Goal: Task Accomplishment & Management: Manage account settings

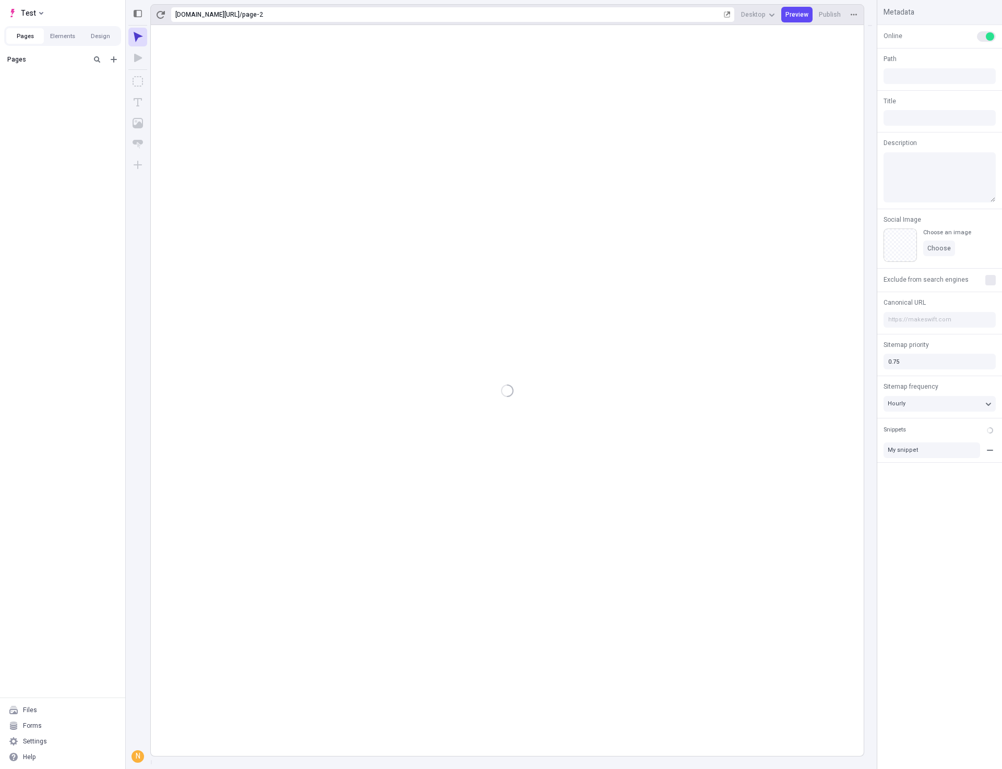
type input "/page-2"
click at [41, 94] on div "after dropped column" at bounding box center [60, 92] width 86 height 8
click at [40, 93] on div "after dropped column" at bounding box center [60, 92] width 86 height 8
click at [27, 107] on div "Untitled page" at bounding box center [60, 108] width 86 height 8
type input "/page-3"
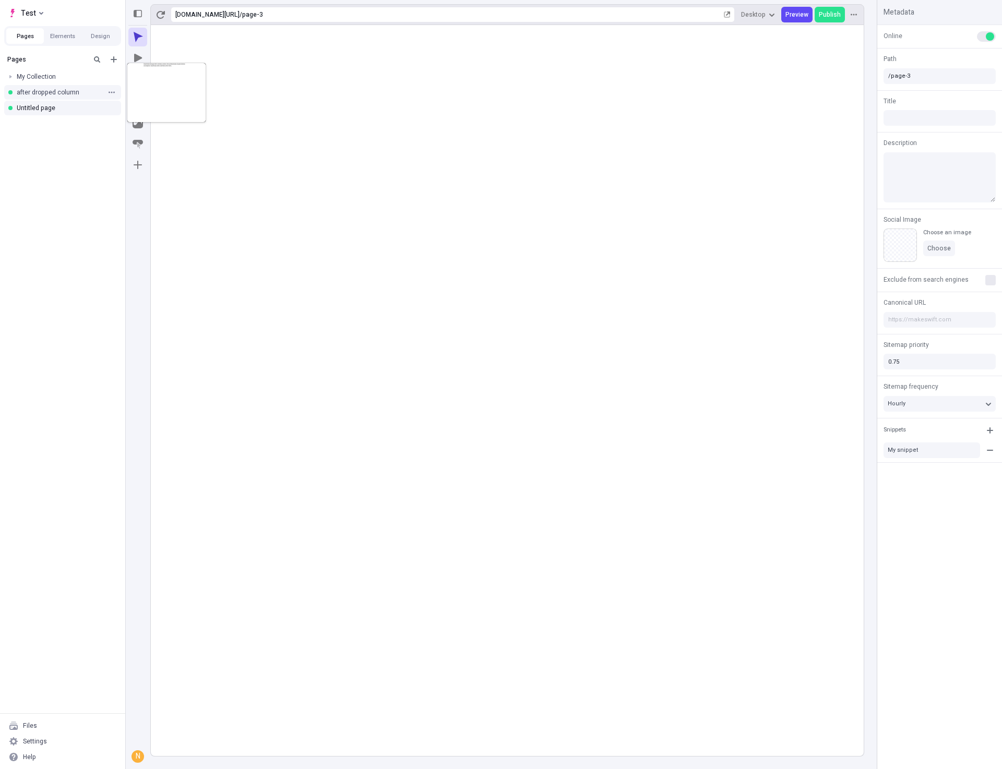
click at [33, 92] on div "after dropped column" at bounding box center [60, 92] width 86 height 8
click at [28, 110] on div "Untitled page" at bounding box center [60, 108] width 86 height 8
click at [31, 75] on div "My Collection" at bounding box center [60, 77] width 86 height 8
click at [37, 93] on div "My page" at bounding box center [64, 92] width 76 height 8
type input "/page"
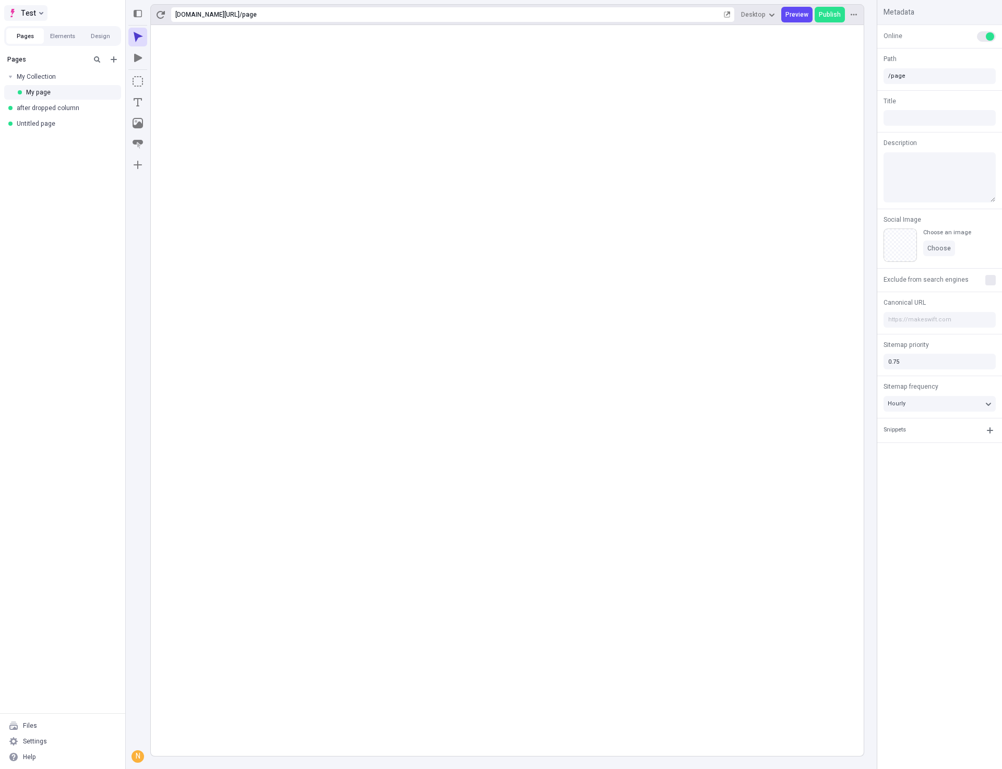
click at [42, 13] on icon "Select site" at bounding box center [41, 13] width 4 height 3
click at [517, 357] on rect at bounding box center [507, 390] width 713 height 731
click at [989, 428] on icon "button" at bounding box center [989, 430] width 8 height 8
click at [802, 434] on rect at bounding box center [507, 390] width 713 height 731
click at [45, 124] on div "Untitled page" at bounding box center [60, 123] width 86 height 8
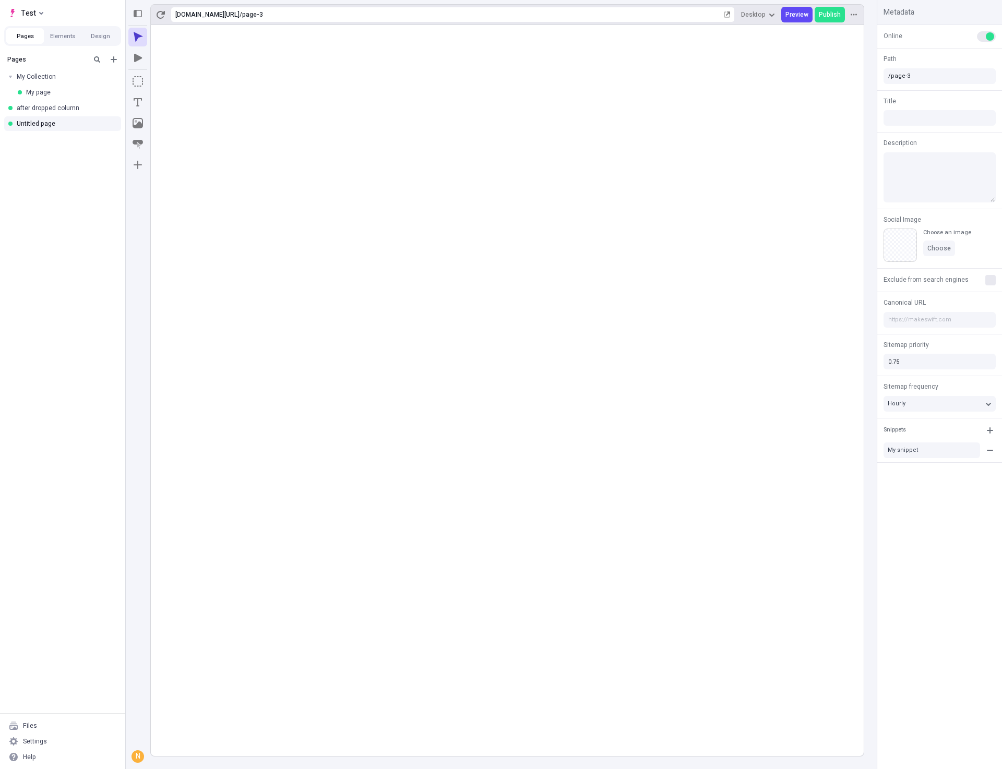
click at [137, 756] on div "N" at bounding box center [137, 756] width 10 height 10
click at [138, 760] on div "N" at bounding box center [137, 756] width 10 height 10
click at [47, 737] on div "Settings" at bounding box center [62, 741] width 117 height 16
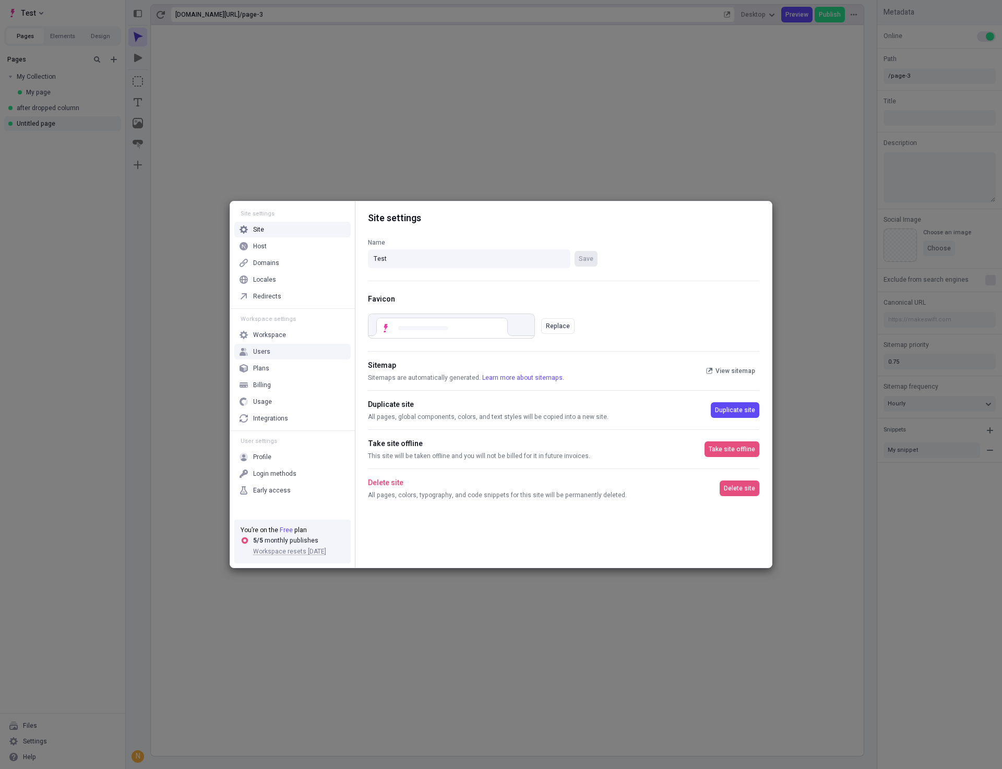
click at [266, 355] on div "Users" at bounding box center [261, 351] width 17 height 8
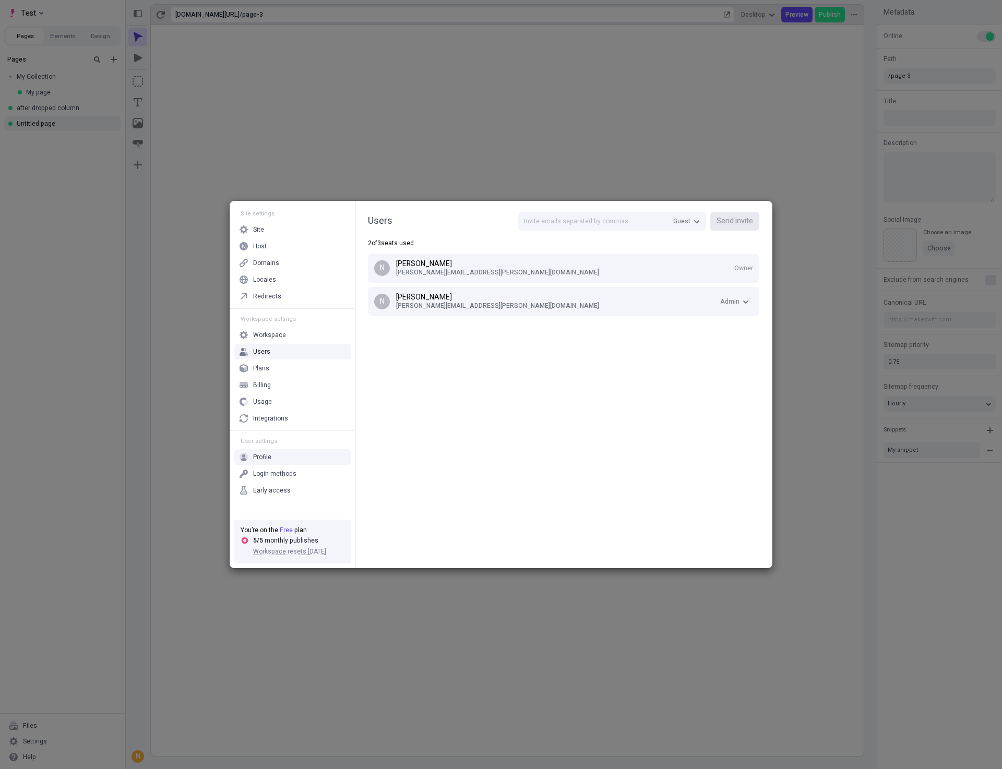
click at [273, 456] on div "Profile" at bounding box center [292, 457] width 116 height 16
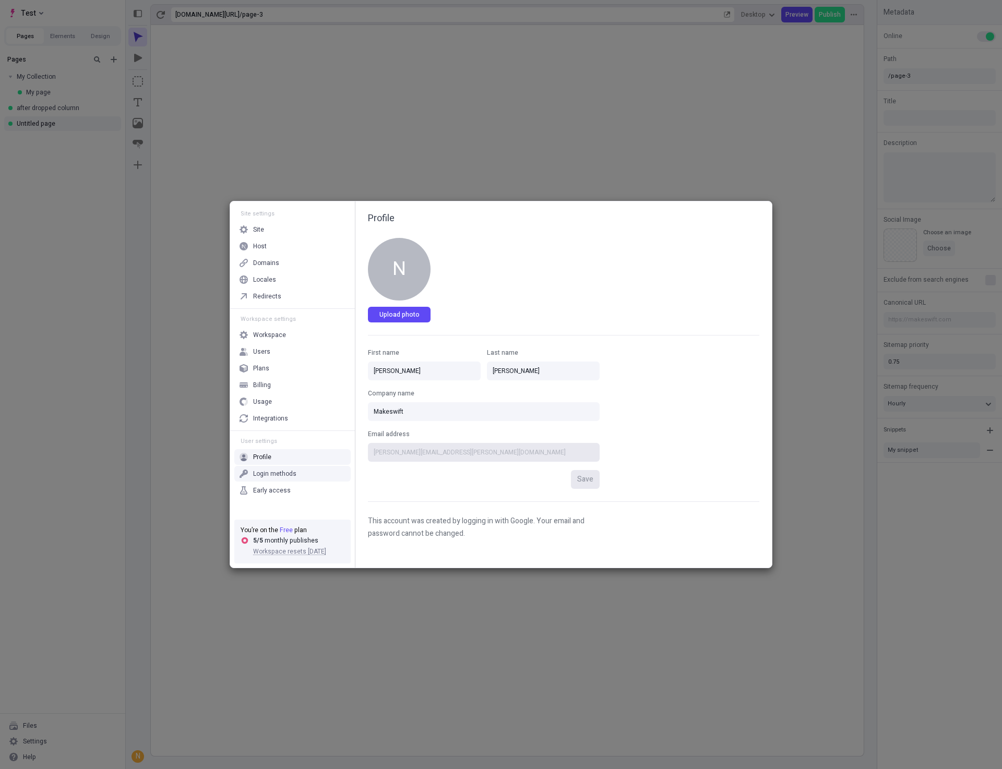
click at [261, 472] on div "Login methods" at bounding box center [274, 473] width 43 height 8
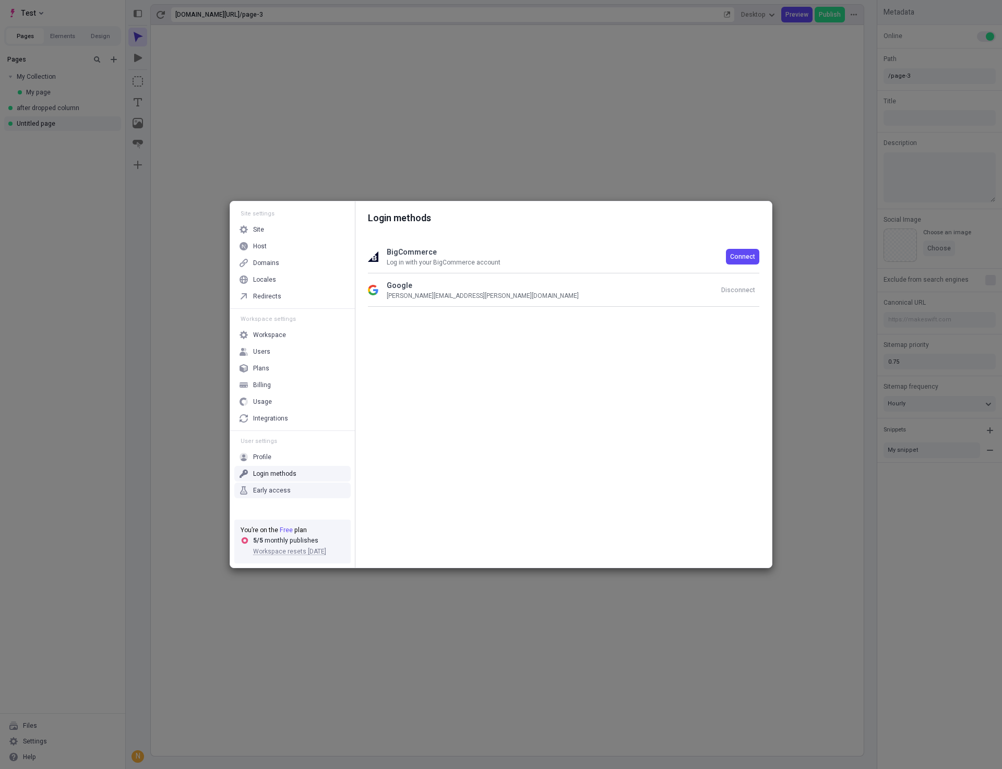
click at [275, 487] on div "Early access" at bounding box center [272, 490] width 38 height 8
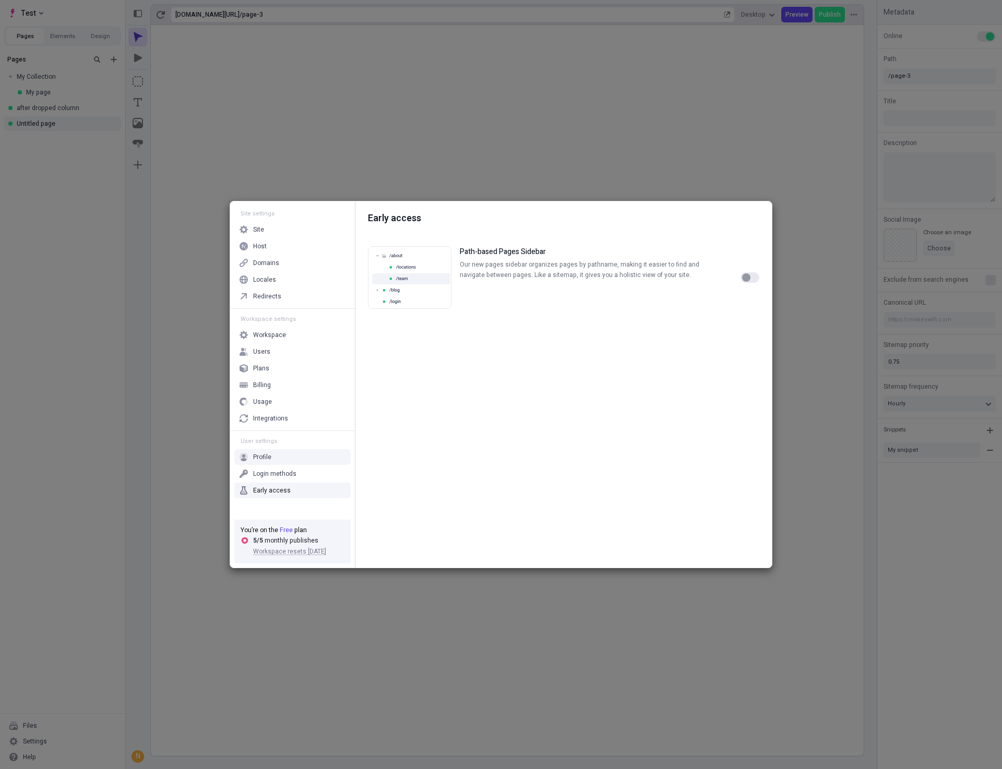
click at [269, 456] on div "Profile" at bounding box center [262, 457] width 18 height 8
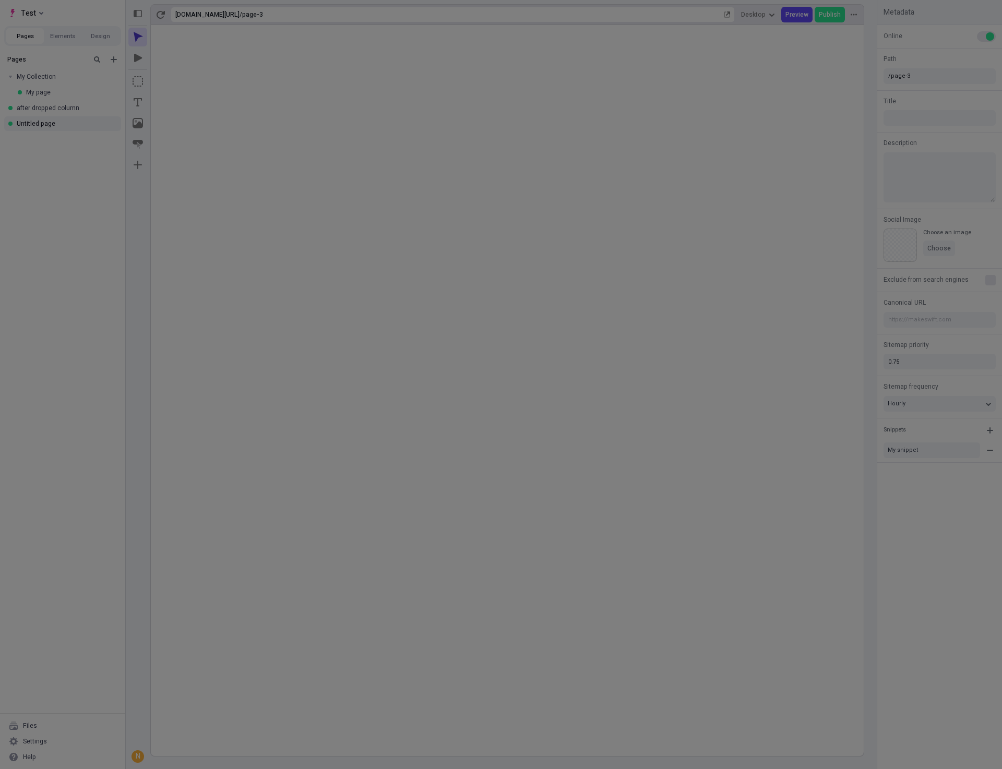
click at [853, 563] on div "Site settings Site Host Domains Locales Redirects Workspace settings Workspace …" at bounding box center [501, 384] width 1002 height 769
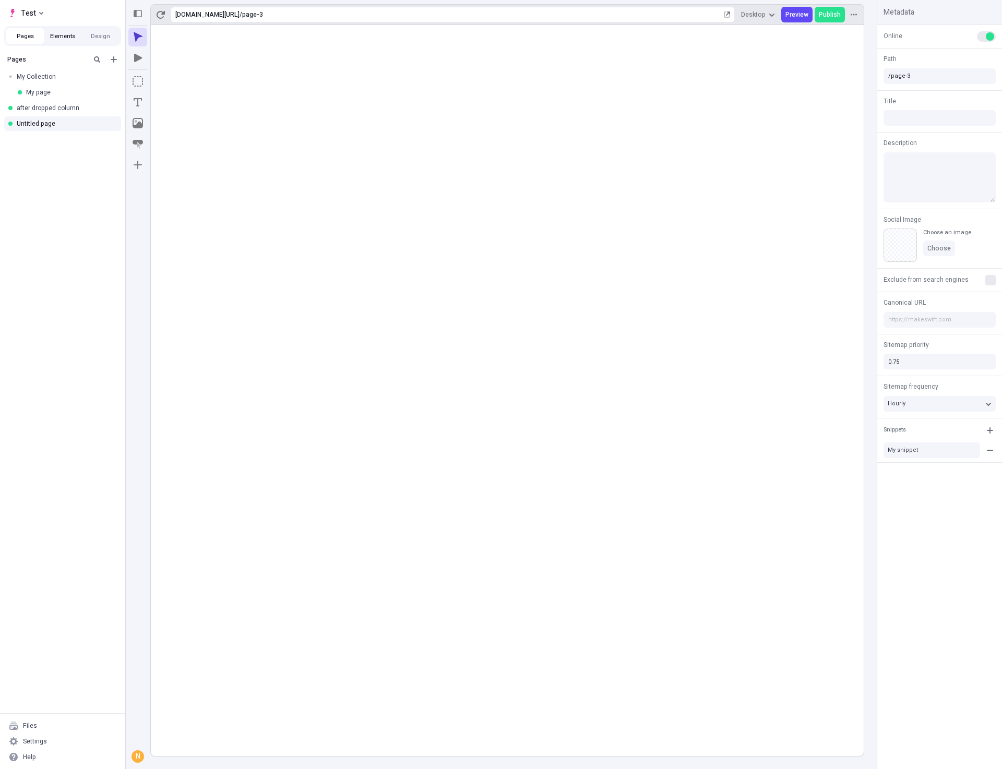
click at [60, 32] on button "Elements" at bounding box center [63, 36] width 38 height 16
click at [100, 34] on button "Design" at bounding box center [100, 36] width 38 height 16
click at [70, 33] on button "Elements" at bounding box center [63, 36] width 38 height 16
click at [17, 37] on button "Pages" at bounding box center [25, 36] width 38 height 16
click at [57, 35] on button "Elements" at bounding box center [63, 36] width 38 height 16
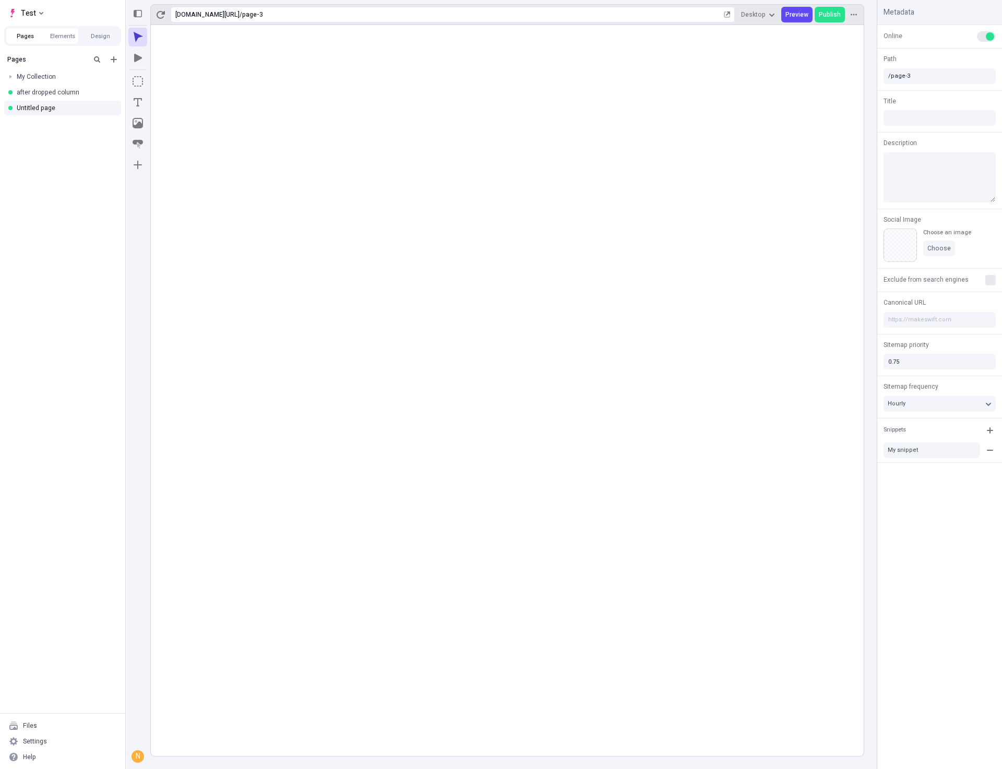
click at [20, 39] on button "Pages" at bounding box center [25, 36] width 38 height 16
click at [17, 754] on icon at bounding box center [13, 757] width 8 height 8
click at [73, 720] on span "View docs" at bounding box center [88, 719] width 50 height 8
click at [479, 237] on rect at bounding box center [507, 390] width 713 height 731
click at [137, 14] on icon "button" at bounding box center [138, 13] width 8 height 8
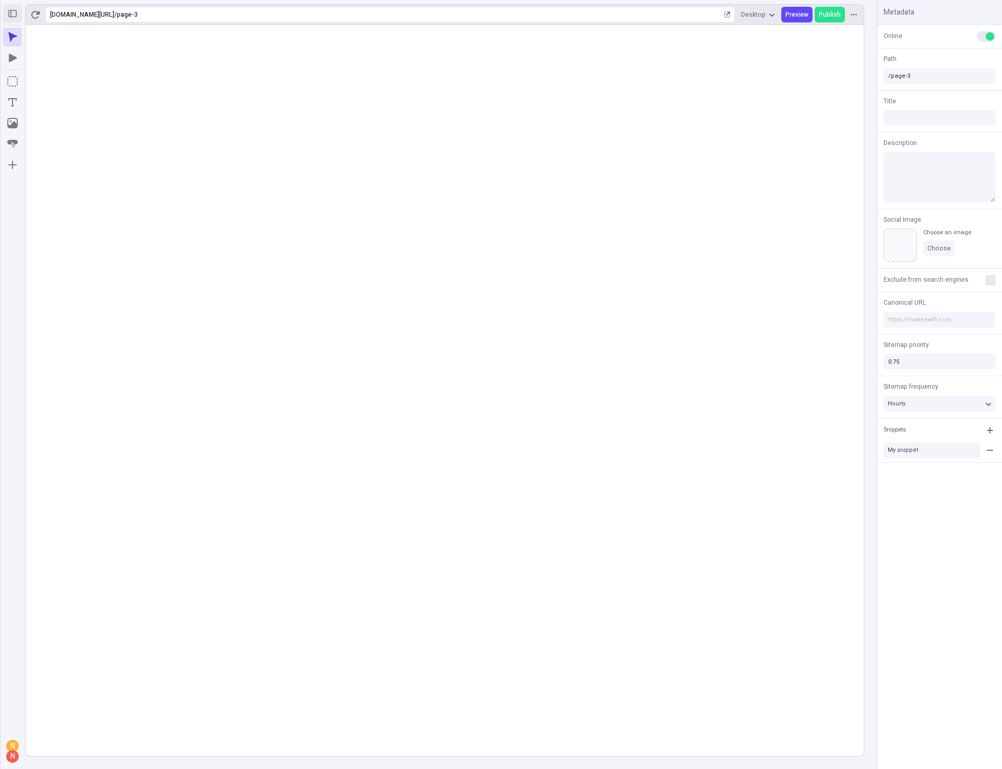
click at [17, 15] on button "button" at bounding box center [12, 13] width 19 height 19
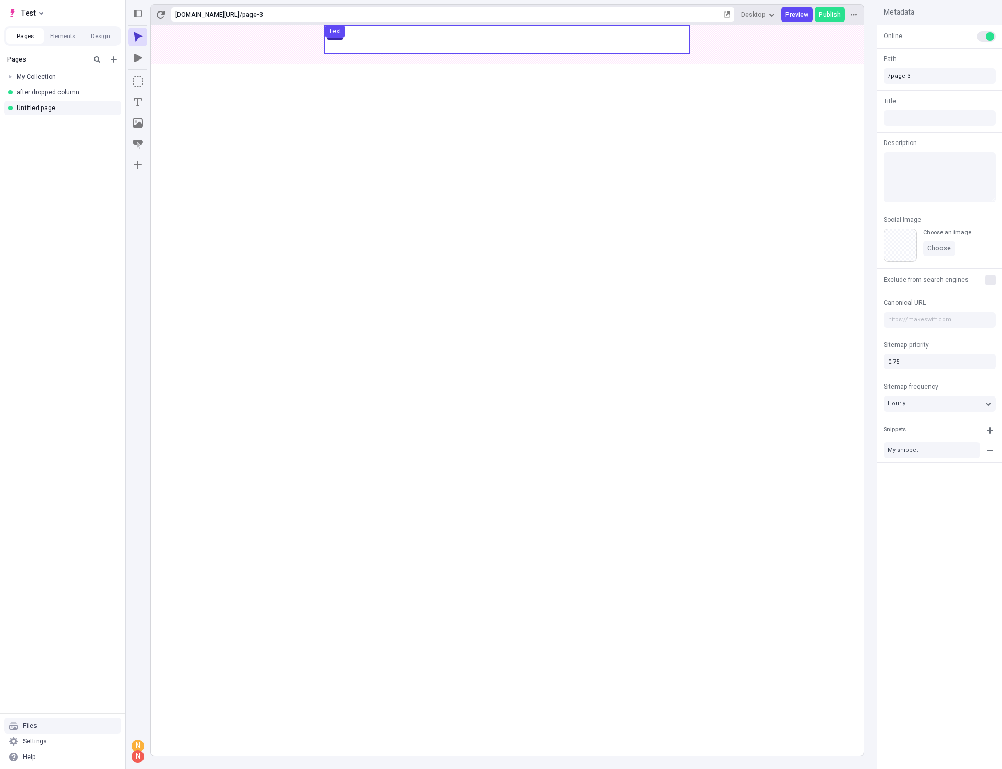
click at [403, 34] on use at bounding box center [506, 39] width 365 height 28
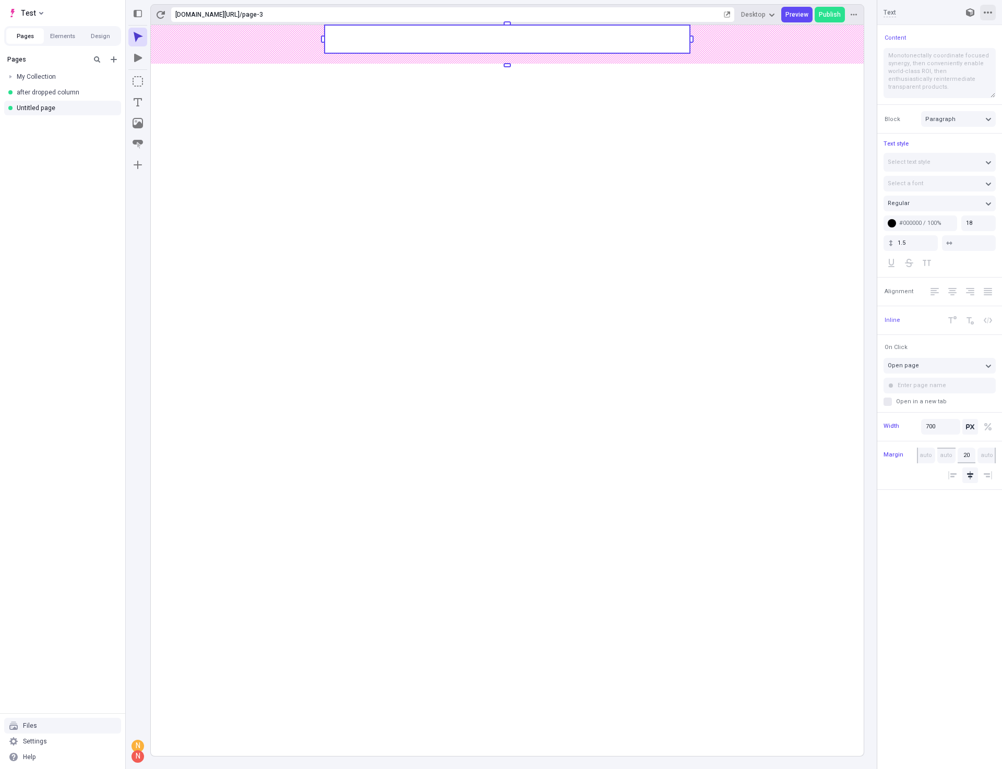
click at [991, 13] on icon "button" at bounding box center [987, 12] width 8 height 2
click at [991, 12] on icon "button" at bounding box center [987, 12] width 8 height 2
click at [850, 15] on button "button" at bounding box center [854, 15] width 16 height 16
click at [564, 274] on rect at bounding box center [507, 390] width 713 height 731
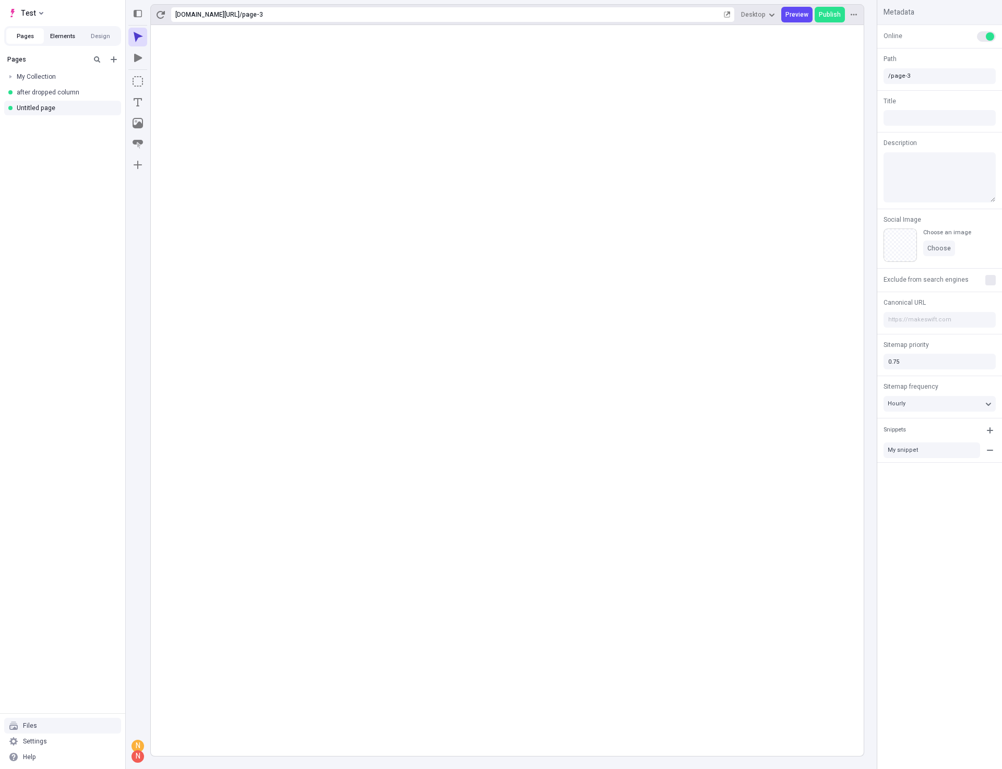
click at [57, 37] on button "Elements" at bounding box center [63, 36] width 38 height 16
click at [105, 37] on button "Design" at bounding box center [100, 36] width 38 height 16
click at [24, 38] on button "Pages" at bounding box center [25, 36] width 38 height 16
click at [263, 295] on rect at bounding box center [507, 390] width 713 height 731
click at [41, 744] on div "Settings" at bounding box center [35, 741] width 24 height 8
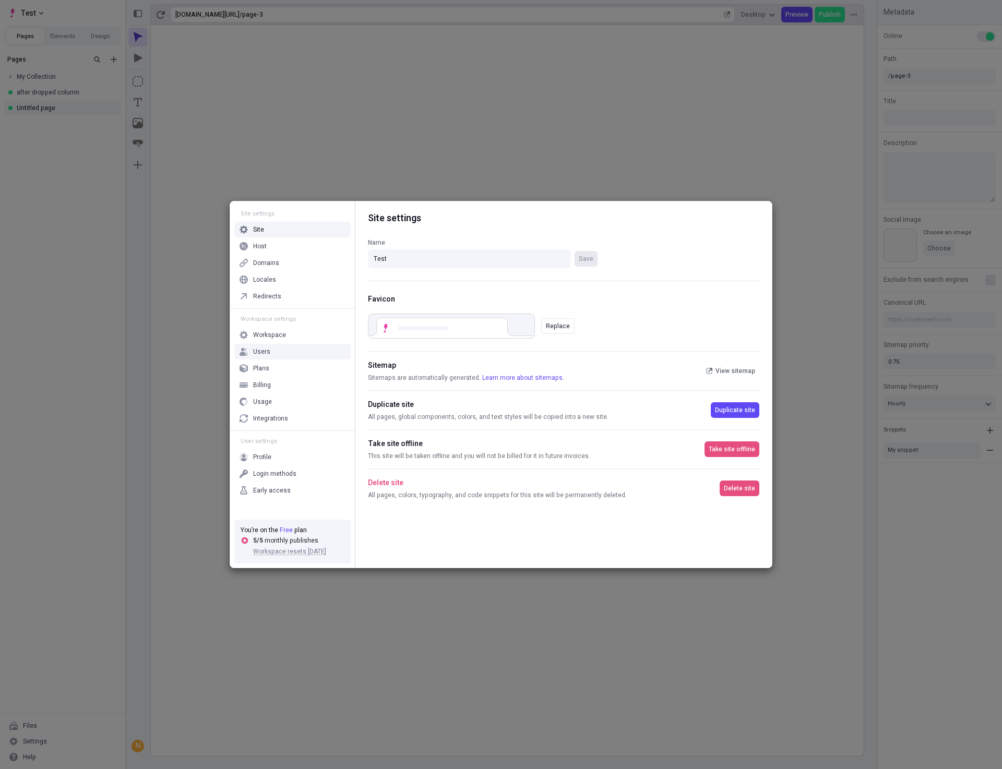
click at [280, 350] on div "Users" at bounding box center [292, 352] width 116 height 16
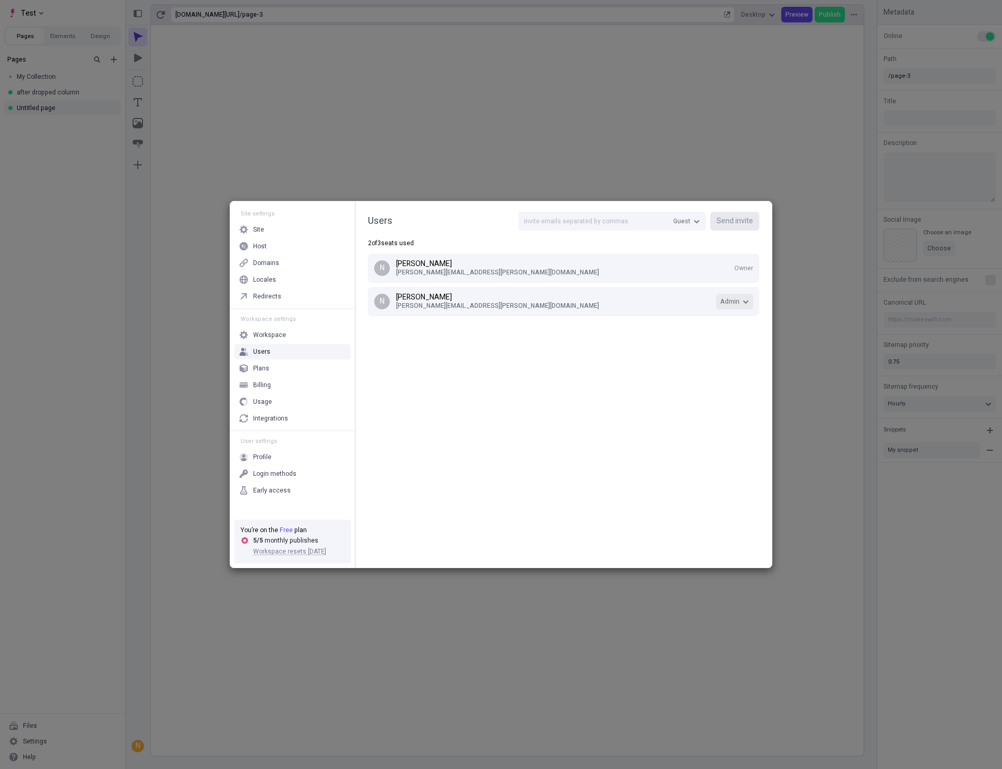
click at [730, 300] on span "Admin" at bounding box center [729, 301] width 19 height 8
click at [674, 356] on div "Publisher" at bounding box center [668, 352] width 27 height 8
click at [583, 397] on div "Users Guest Send invite 2 of 3 seats used N [PERSON_NAME] [PERSON_NAME][EMAIL_A…" at bounding box center [563, 384] width 416 height 366
click at [526, 409] on div "Users Guest Send invite 2 of 3 seats used N [PERSON_NAME] [PERSON_NAME][EMAIL_A…" at bounding box center [563, 384] width 416 height 366
click at [253, 360] on div "Plans" at bounding box center [292, 368] width 116 height 16
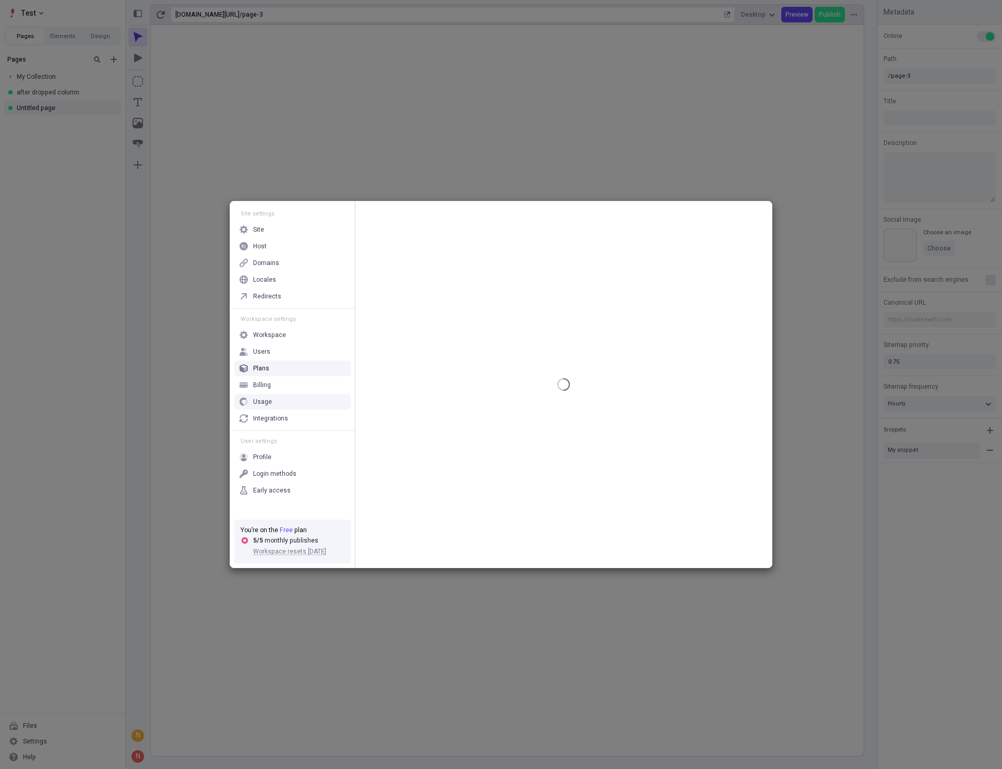
click at [294, 408] on div "Usage" at bounding box center [292, 402] width 116 height 16
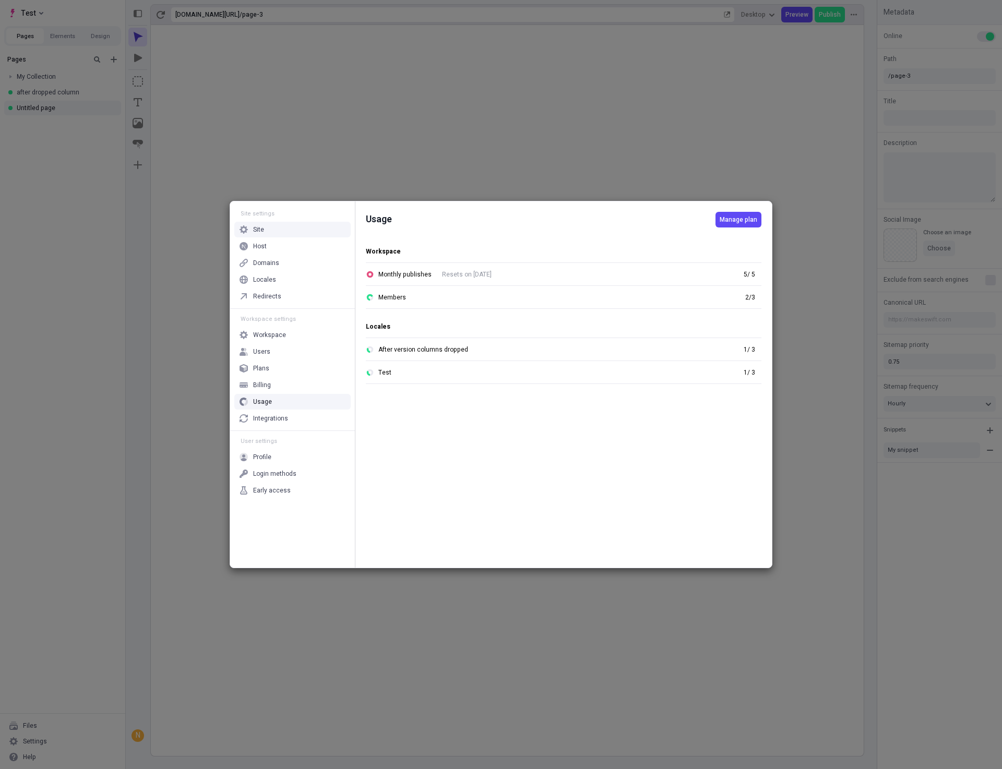
click at [462, 112] on div "Site settings Site Host Domains Locales Redirects Workspace settings Workspace …" at bounding box center [501, 384] width 1002 height 769
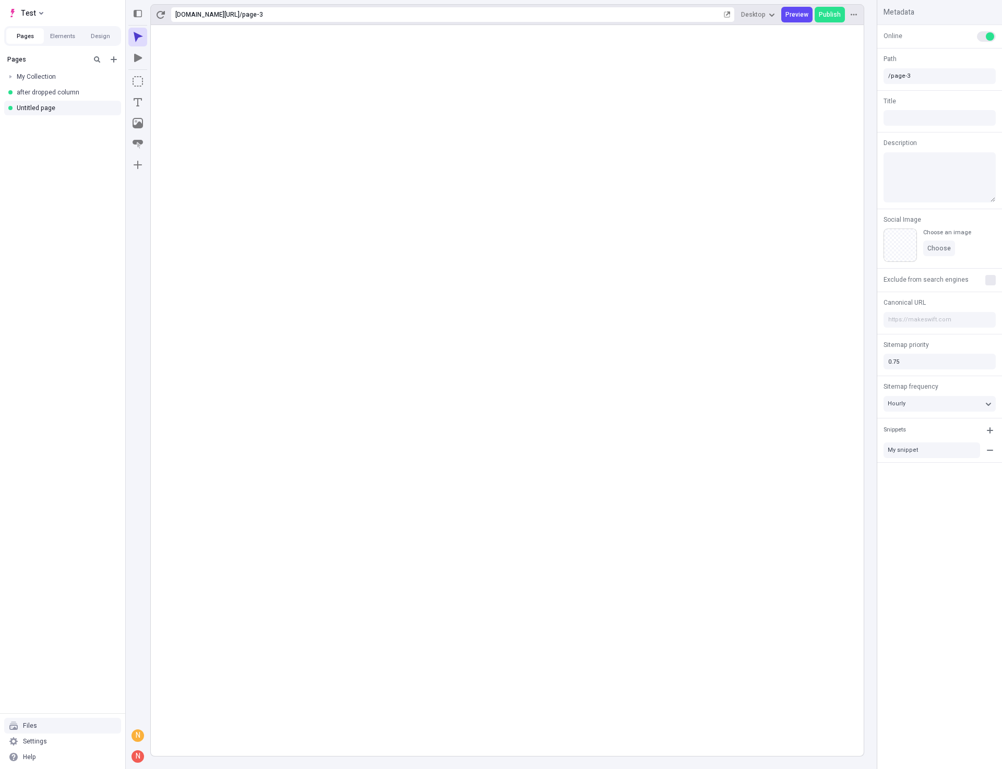
click at [59, 726] on div "Files" at bounding box center [62, 726] width 117 height 16
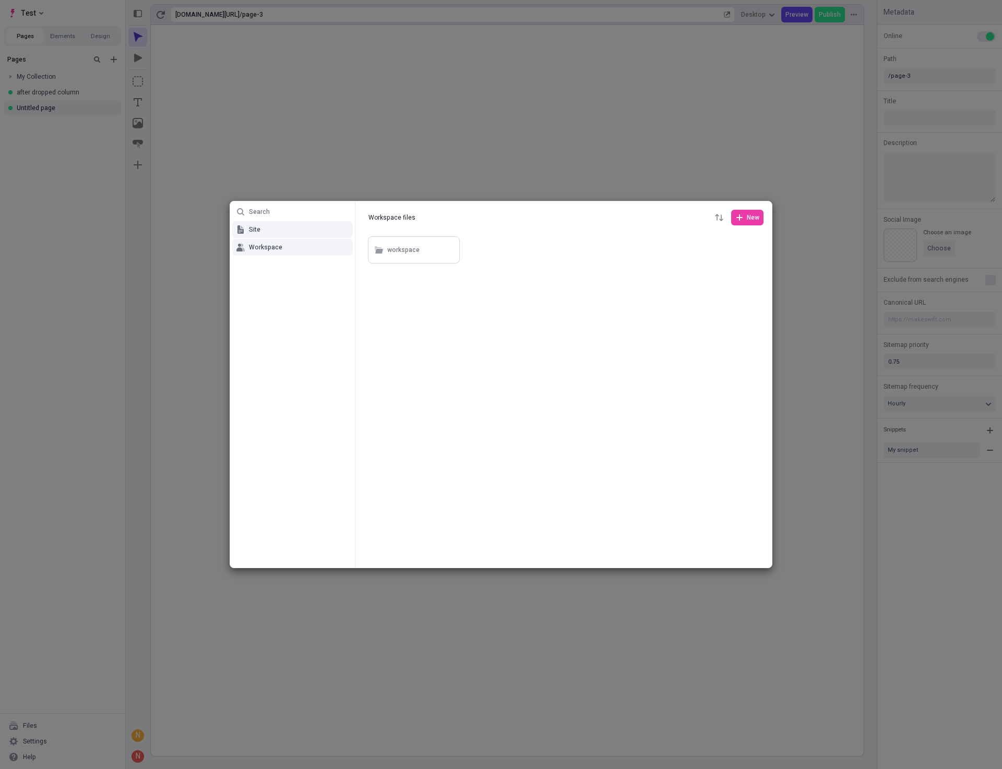
click at [263, 233] on button "Site" at bounding box center [292, 229] width 121 height 17
drag, startPoint x: 405, startPoint y: 328, endPoint x: 524, endPoint y: 136, distance: 225.6
click at [524, 136] on body "Test Pages Elements Design Pages My Collection after dropped column Untitled pa…" at bounding box center [501, 384] width 1002 height 769
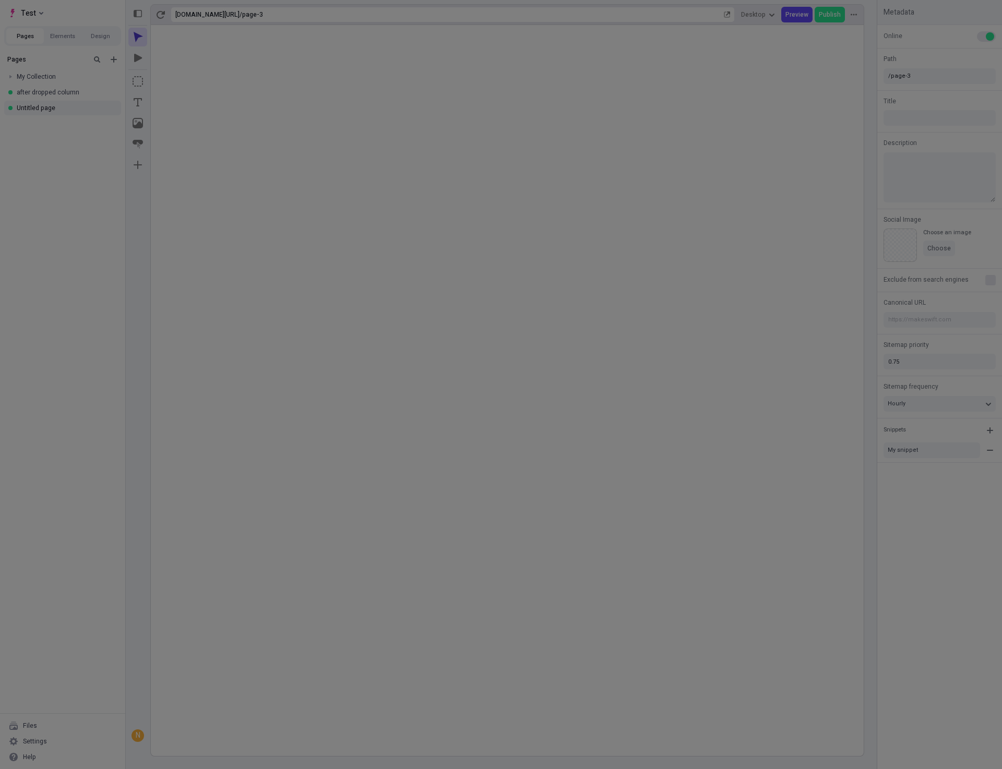
drag, startPoint x: 245, startPoint y: 188, endPoint x: 226, endPoint y: 168, distance: 28.0
click at [245, 188] on div "Search Site Workspace Site files Site files New site Screenshot [DATE] 11.06.00…" at bounding box center [501, 384] width 1002 height 769
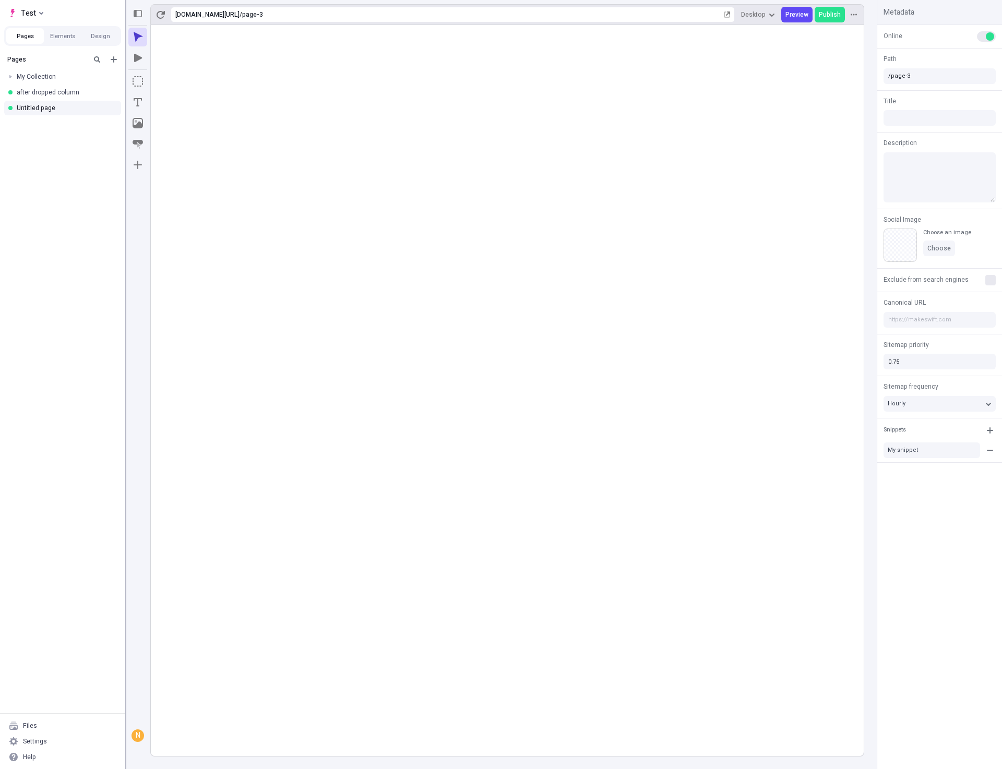
click at [126, 125] on div at bounding box center [125, 384] width 94 height 769
click at [134, 124] on icon "Image" at bounding box center [137, 123] width 10 height 10
click at [128, 131] on div "N N N" at bounding box center [137, 397] width 25 height 744
click at [135, 126] on icon "Image" at bounding box center [137, 123] width 10 height 10
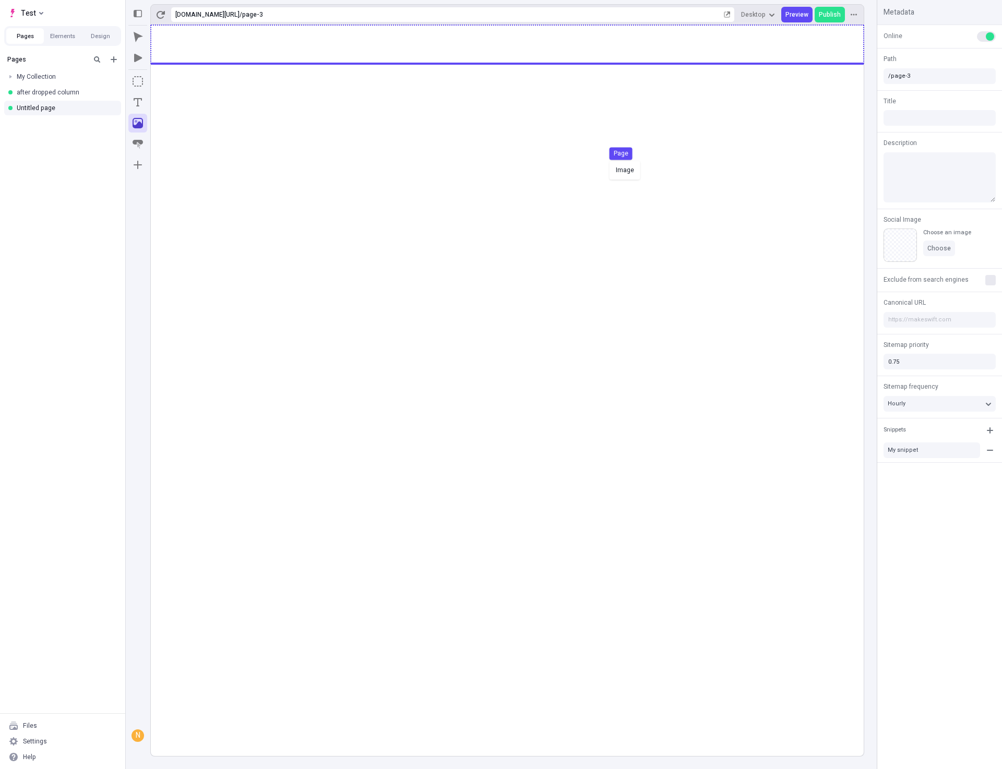
click at [607, 160] on div "Image Page" at bounding box center [501, 384] width 1002 height 769
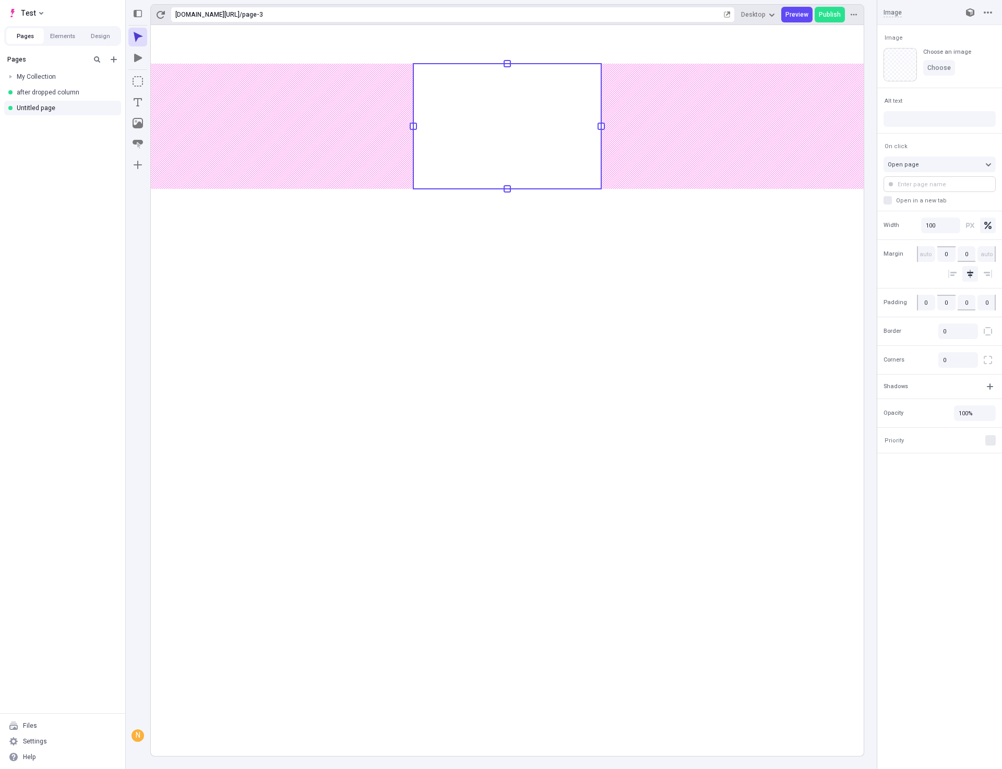
click at [917, 188] on input "text" at bounding box center [939, 184] width 112 height 16
click at [689, 248] on rect at bounding box center [507, 390] width 713 height 731
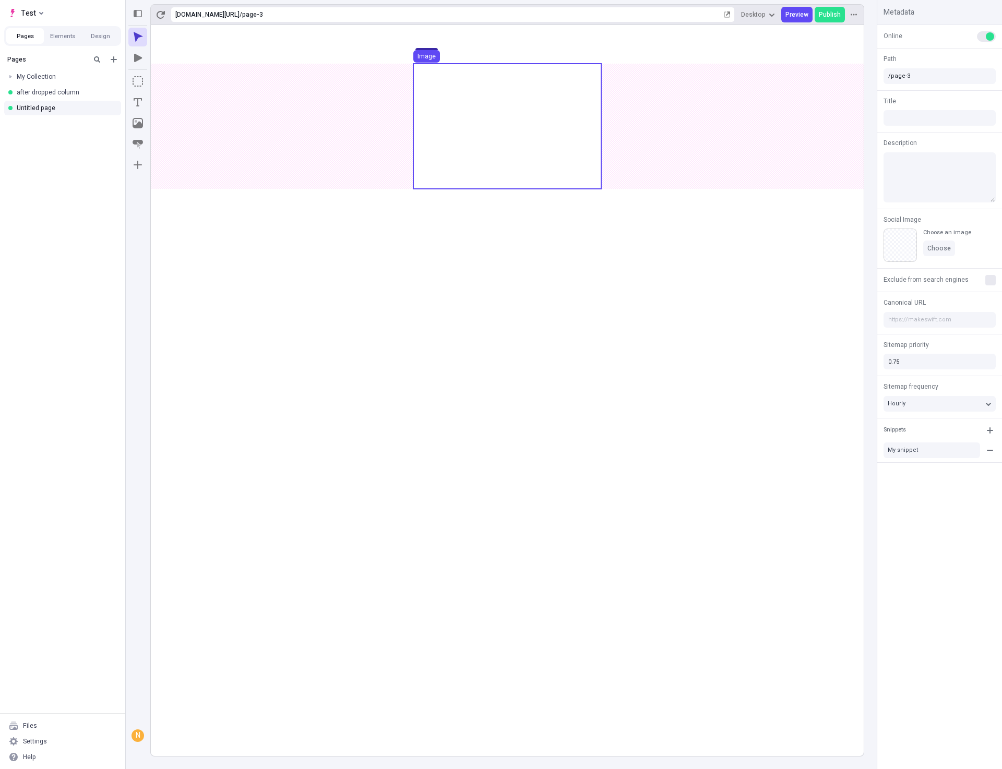
click at [517, 134] on use at bounding box center [507, 126] width 188 height 125
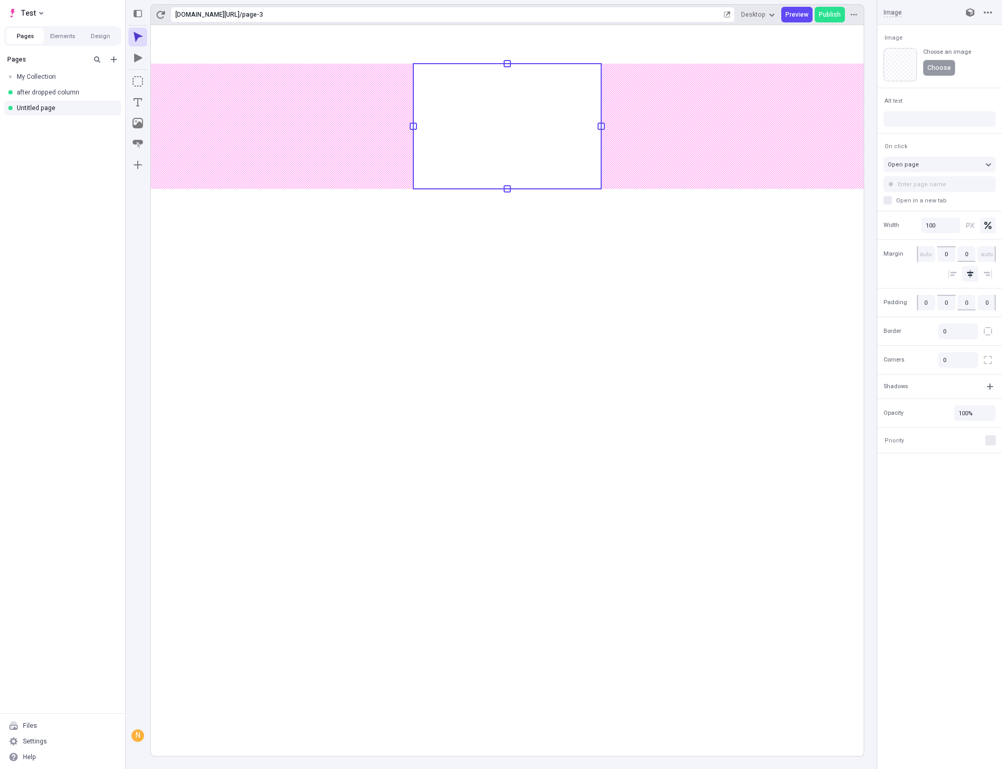
click at [943, 70] on span "Choose" at bounding box center [938, 68] width 23 height 8
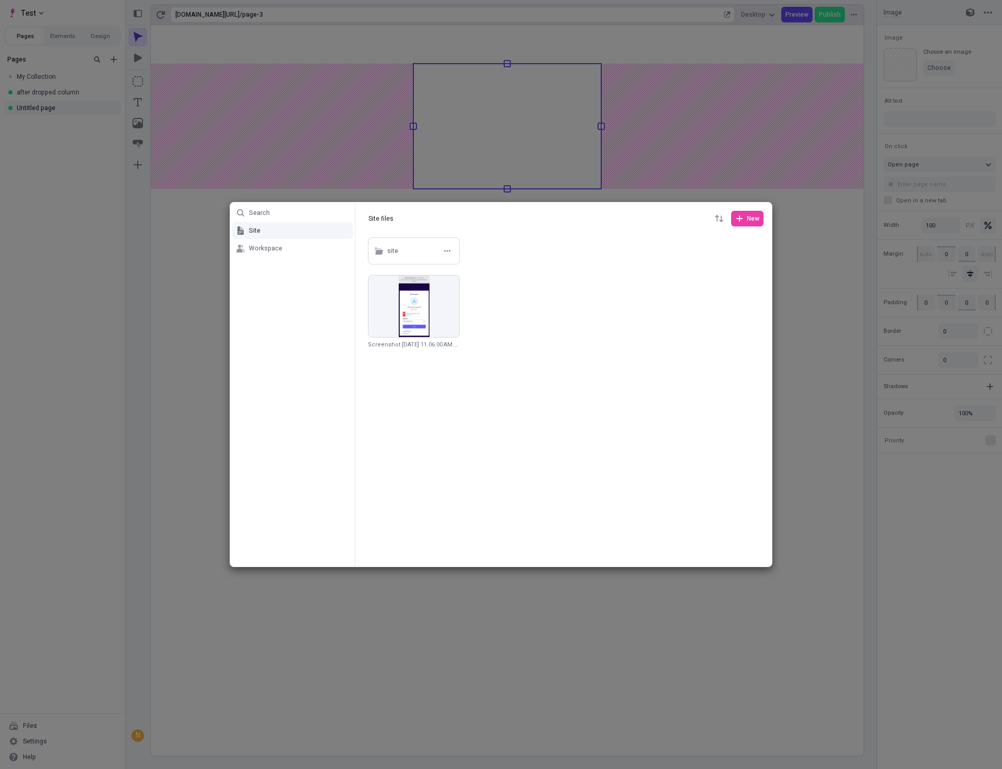
click at [392, 249] on div "site" at bounding box center [392, 252] width 11 height 16
click at [593, 275] on div "Search Site Workspace Site files Site files New site Choose Screenshot [DATE] 1…" at bounding box center [501, 384] width 1002 height 769
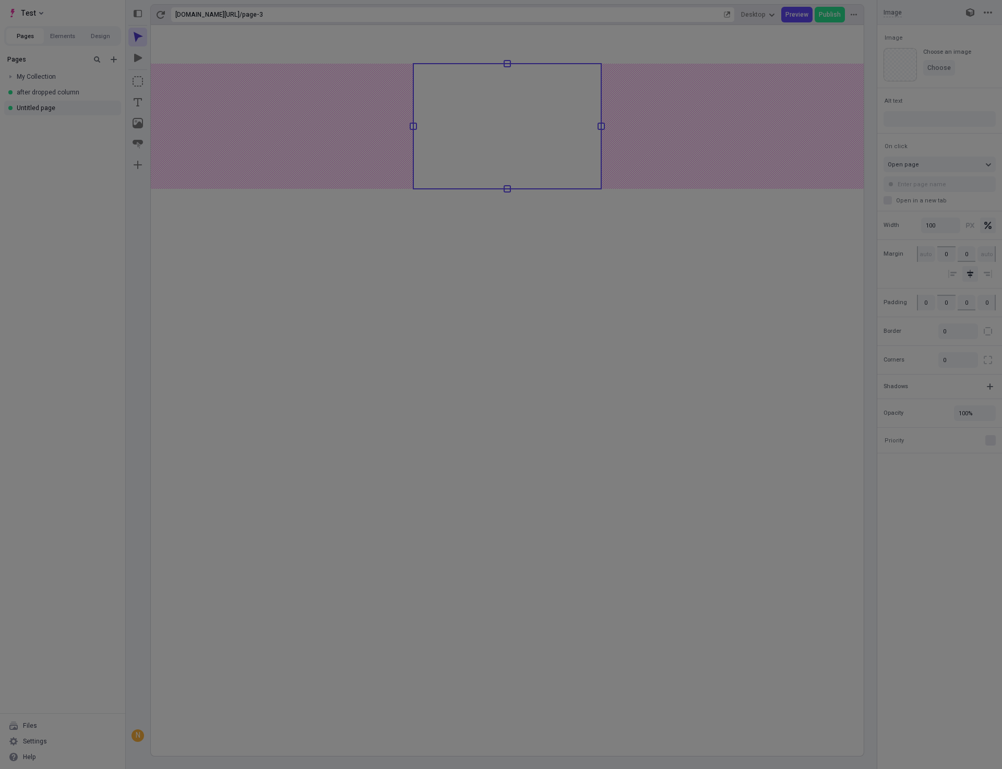
click at [824, 409] on div "Search Site Workspace Site files Site files New site Choose Screenshot [DATE] 1…" at bounding box center [501, 384] width 1002 height 769
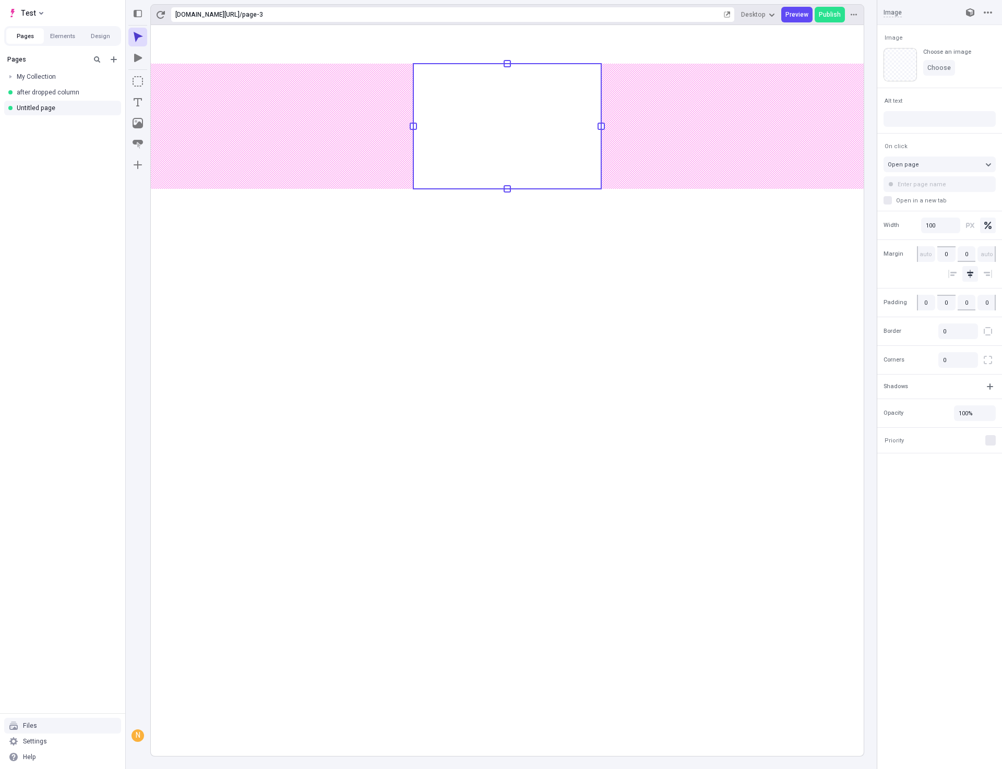
click at [59, 728] on div "Files" at bounding box center [62, 726] width 117 height 16
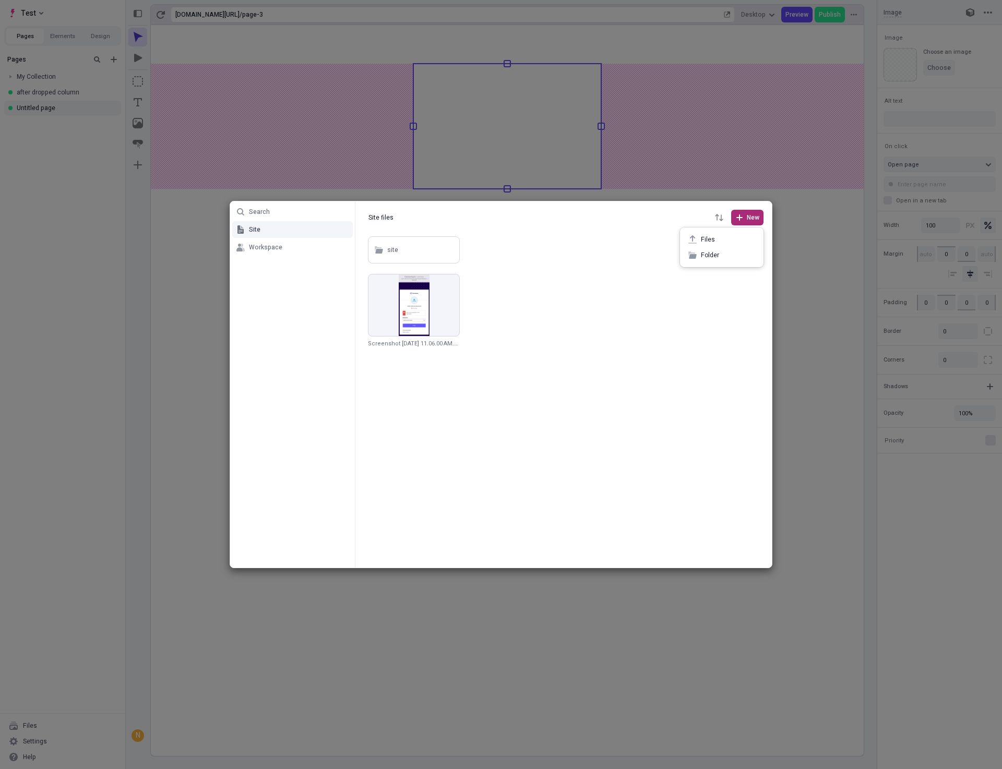
click at [749, 218] on span "New" at bounding box center [752, 217] width 13 height 8
click at [705, 256] on span "Folder" at bounding box center [728, 255] width 54 height 8
click at [623, 298] on div at bounding box center [563, 400] width 416 height 333
click at [547, 250] on icon "button" at bounding box center [547, 250] width 6 height 2
click at [534, 309] on span "Delete" at bounding box center [553, 310] width 79 height 8
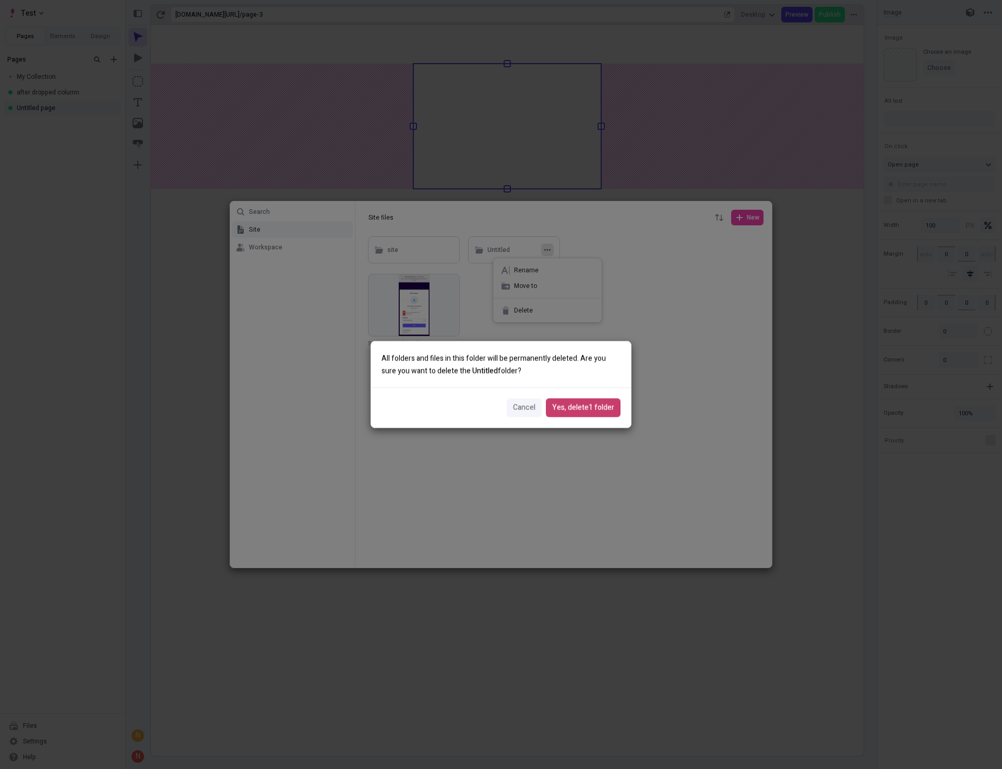
click at [604, 413] on span "Yes, delete 1 folder" at bounding box center [583, 407] width 62 height 11
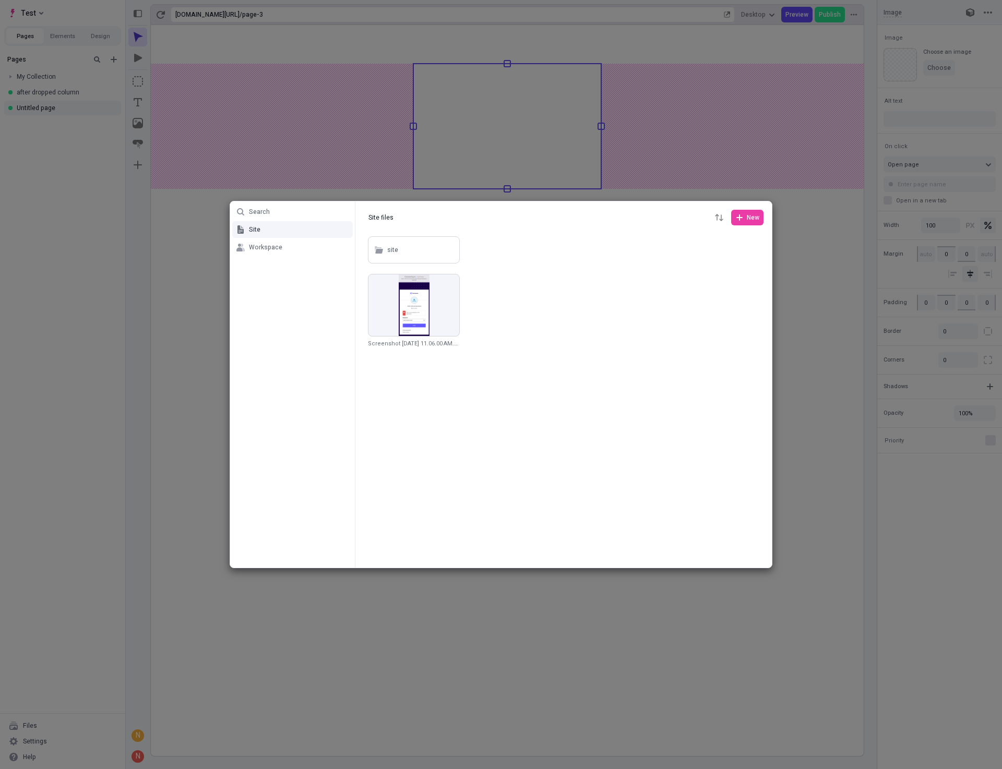
click at [814, 393] on div "Search Site Workspace Site files Site files New site Screenshot [DATE] 11.06.00…" at bounding box center [501, 384] width 1002 height 769
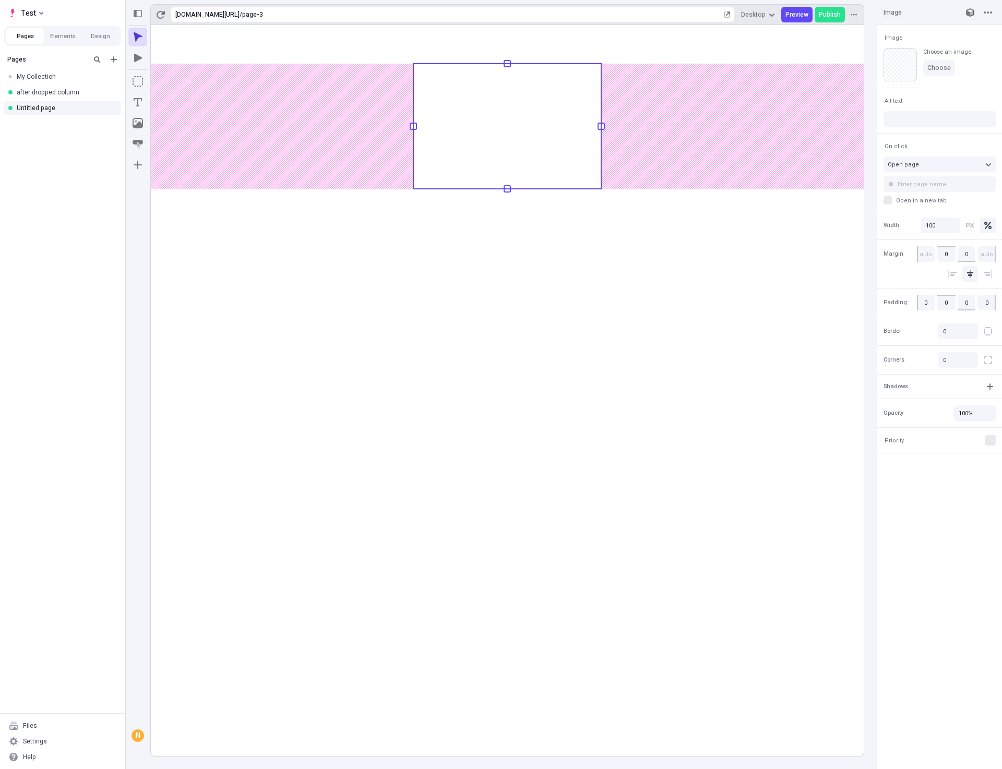
click at [681, 359] on rect at bounding box center [507, 390] width 713 height 731
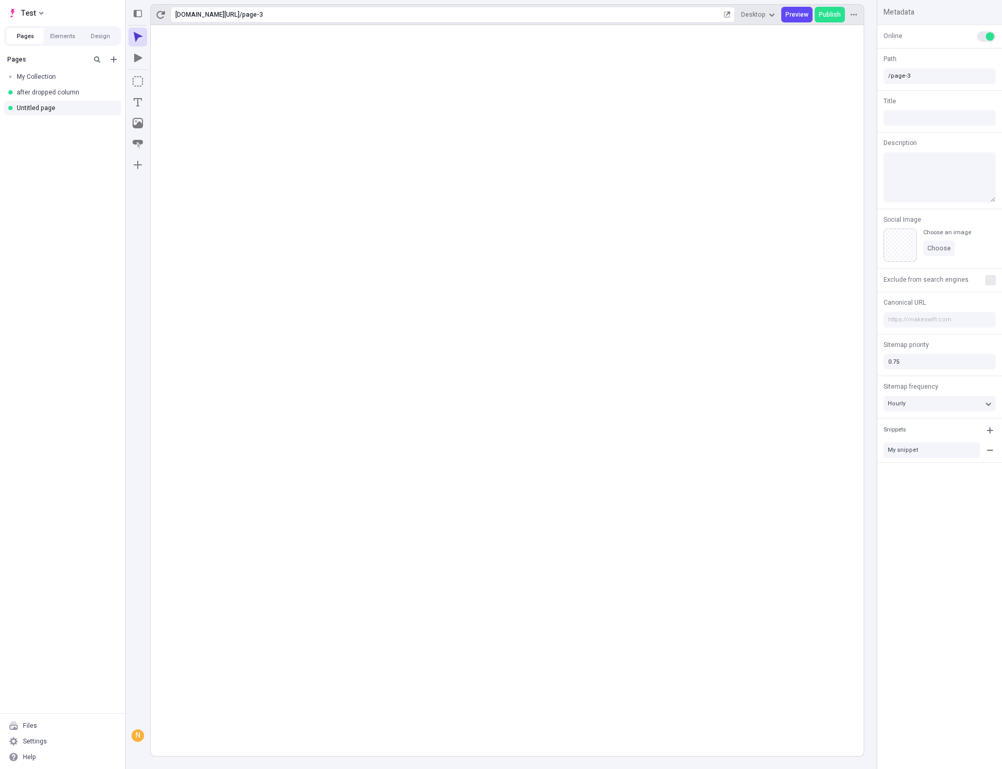
click at [663, 319] on rect at bounding box center [507, 390] width 713 height 731
click at [43, 727] on div "Files" at bounding box center [62, 726] width 117 height 16
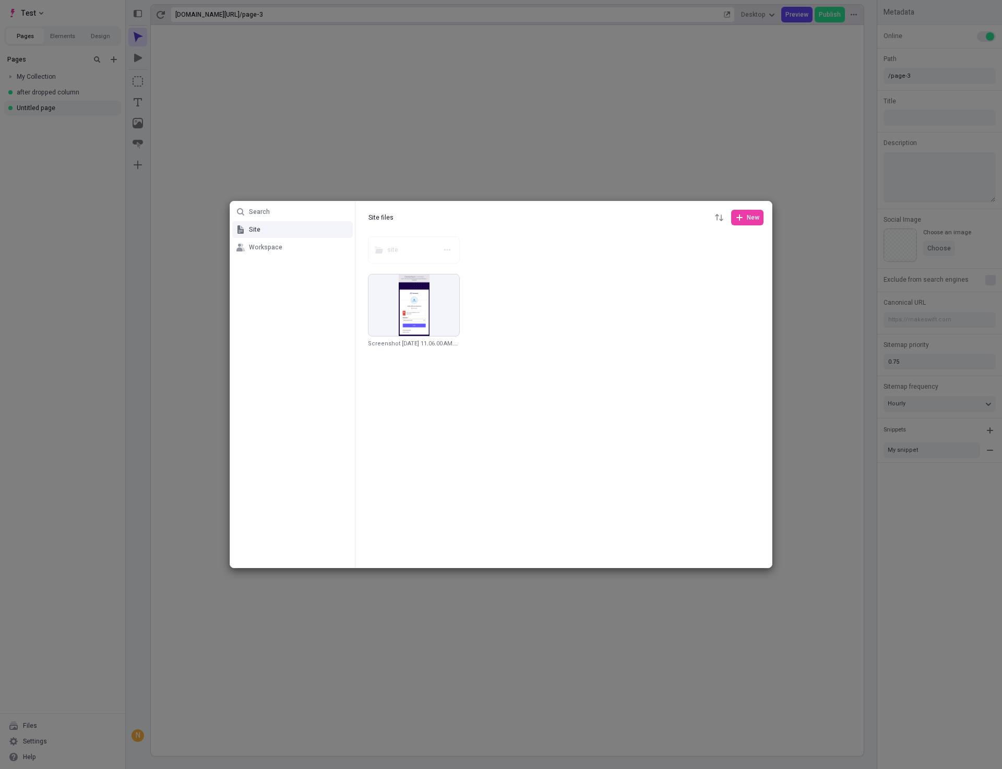
drag, startPoint x: 414, startPoint y: 250, endPoint x: -547, endPoint y: 311, distance: 963.3
click at [0, 311] on html "Test Pages Elements Design Pages My Collection after dropped column Untitled pa…" at bounding box center [501, 384] width 1002 height 769
